Goal: Information Seeking & Learning: Learn about a topic

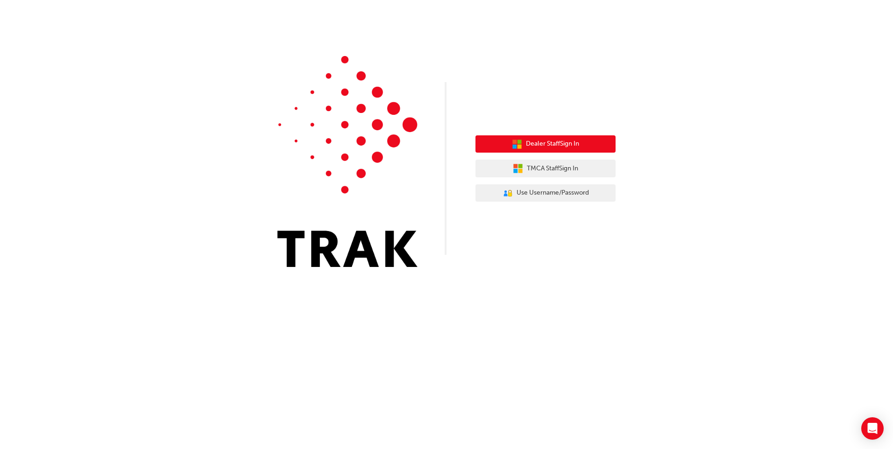
click at [544, 140] on span "Dealer Staff Sign In" at bounding box center [552, 144] width 53 height 11
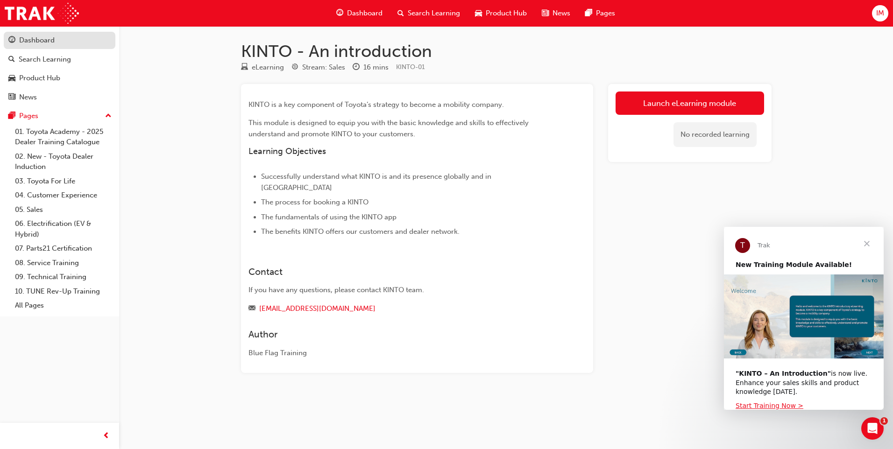
click at [26, 45] on div "Dashboard" at bounding box center [36, 40] width 35 height 11
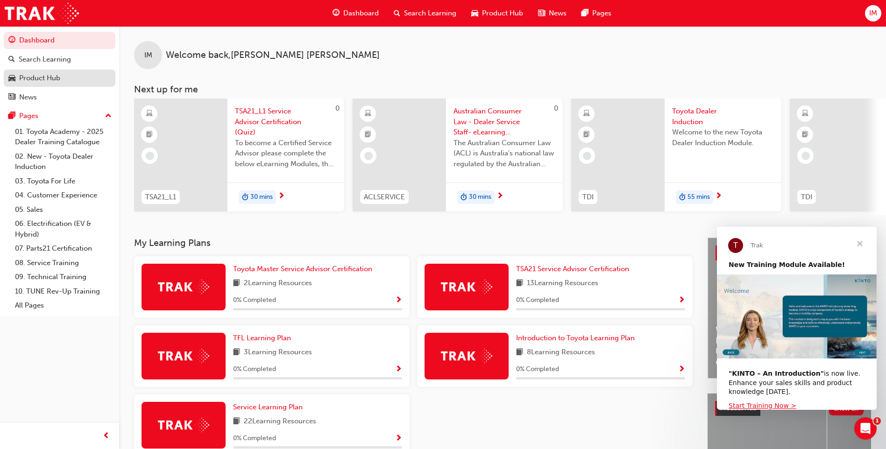
click at [30, 85] on link "Product Hub" at bounding box center [60, 78] width 112 height 17
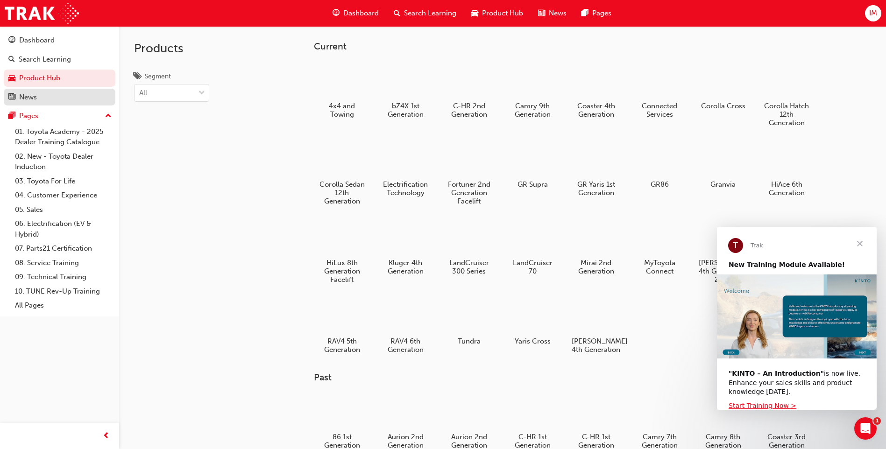
click at [23, 100] on div "News" at bounding box center [28, 97] width 18 height 11
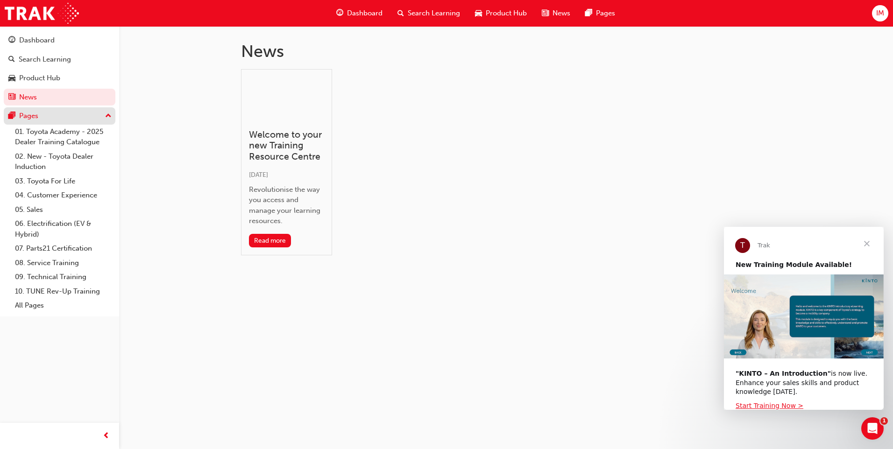
click at [26, 122] on button "Pages" at bounding box center [60, 115] width 112 height 17
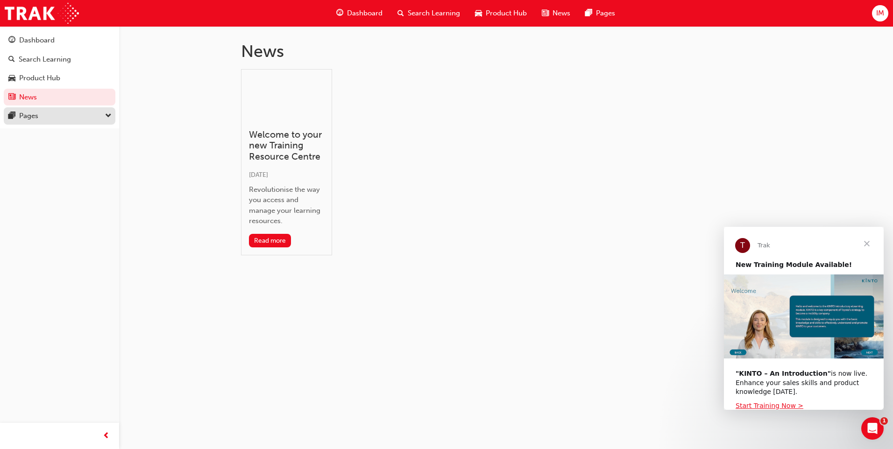
click at [26, 122] on button "Pages" at bounding box center [60, 115] width 112 height 17
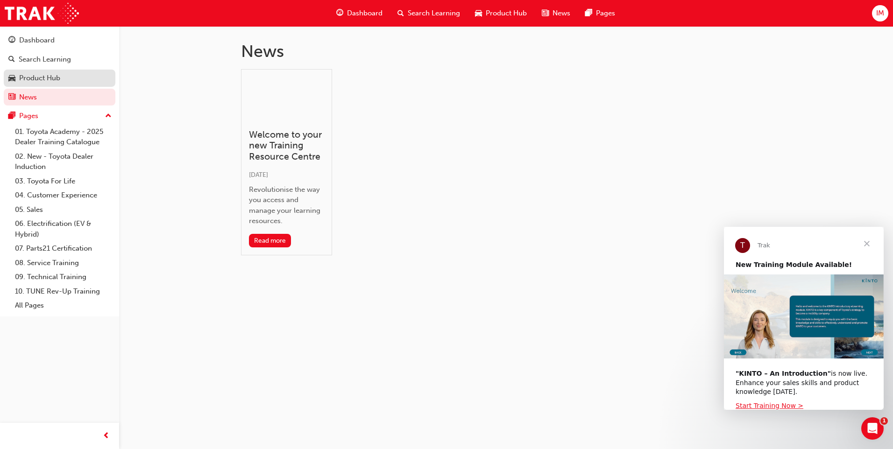
click at [58, 76] on div "Product Hub" at bounding box center [39, 78] width 41 height 11
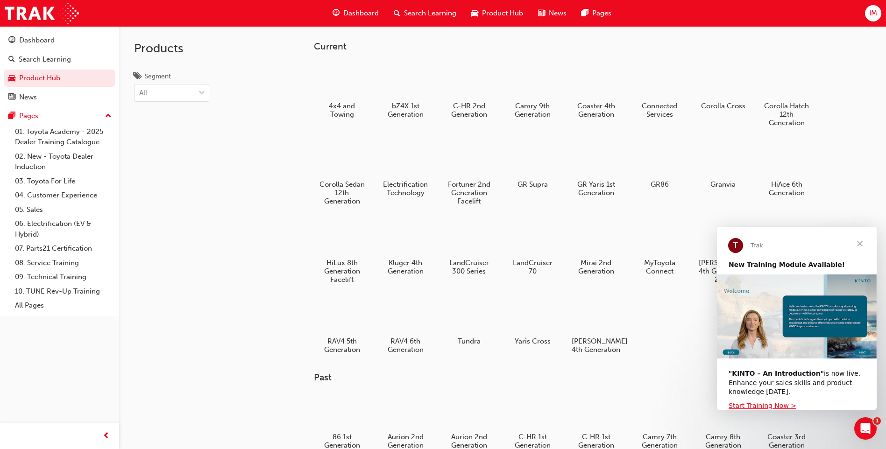
click at [858, 242] on span "Close" at bounding box center [860, 244] width 34 height 34
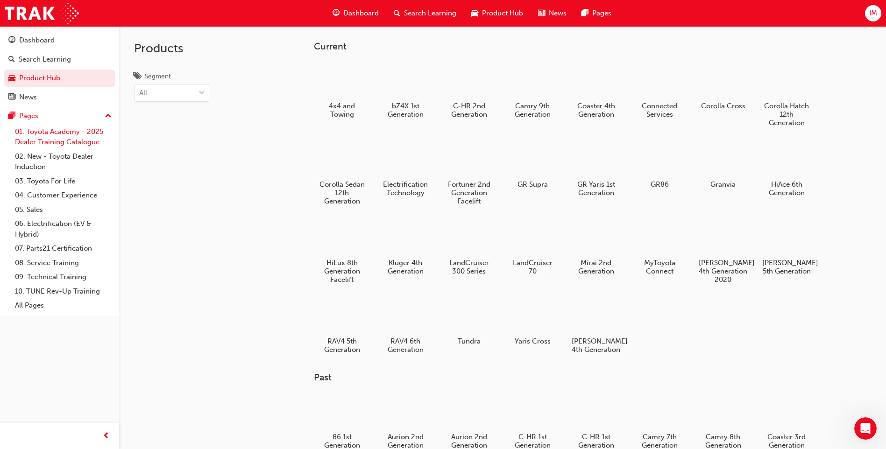
click at [33, 134] on link "01. Toyota Academy - 2025 Dealer Training Catalogue" at bounding box center [63, 137] width 104 height 25
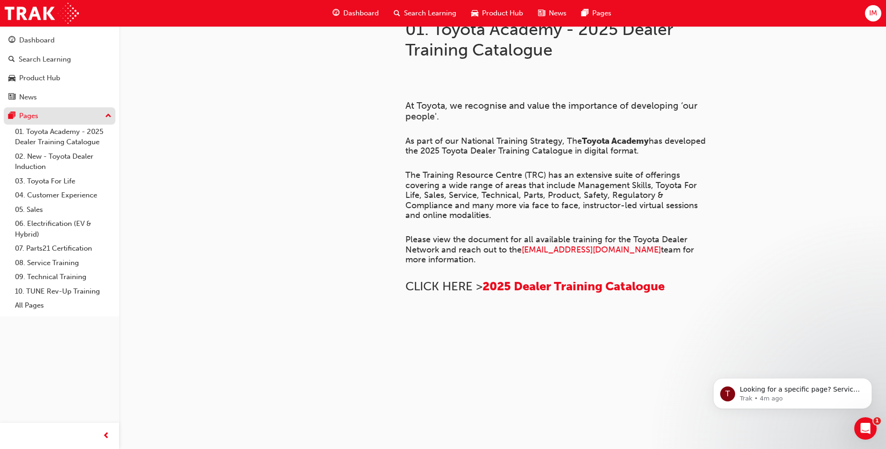
scroll to position [466, 0]
click at [502, 279] on span "2025 Dealer Training Catalogue" at bounding box center [573, 286] width 182 height 14
